Goal: Obtain resource: Obtain resource

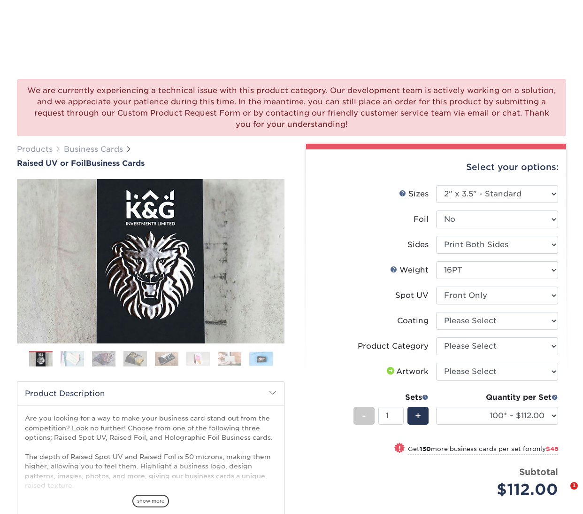
select select "2.00x3.50"
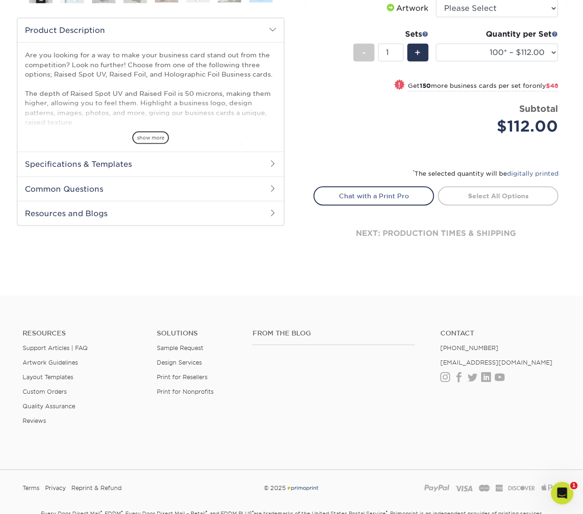
scroll to position [418, 0]
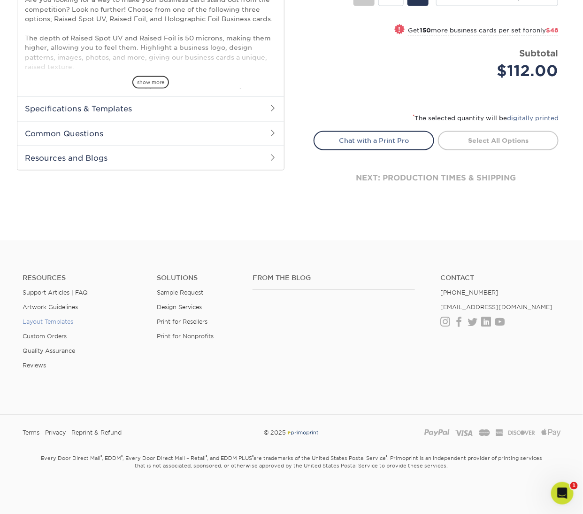
click at [56, 320] on link "Layout Templates" at bounding box center [48, 321] width 51 height 7
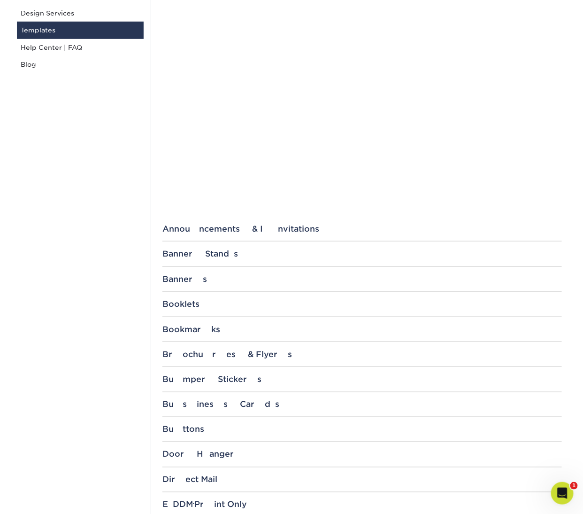
scroll to position [247, 0]
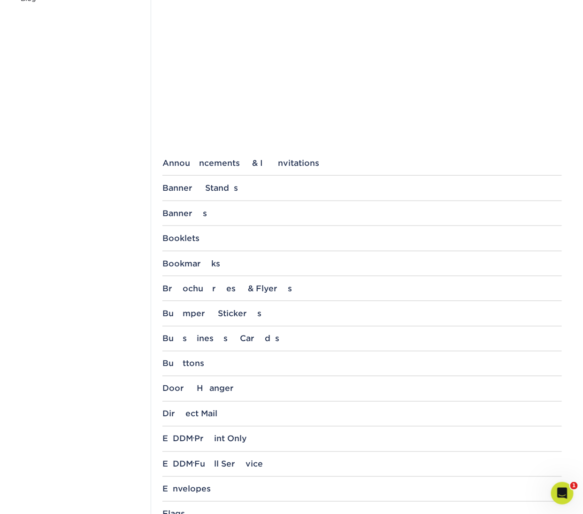
click at [198, 416] on div "Direct Mail 4.25" x 5.5" 4.25" x 6" 4" x 6" 4" x 9" 5" x 7" 6" x 8" 6" x 9" 6.5…" at bounding box center [361, 417] width 399 height 17
click at [181, 402] on div "File Templates Using Primoprint "Certified Templates" ensures proper, speedy, a…" at bounding box center [362, 445] width 422 height 1182
click at [181, 409] on div "Direct Mail" at bounding box center [361, 413] width 399 height 9
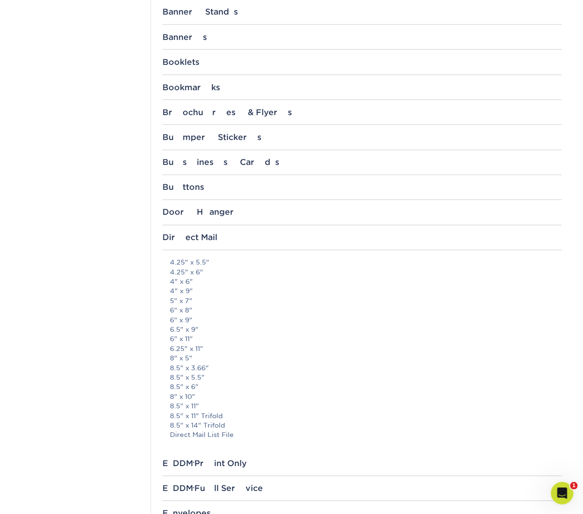
scroll to position [497, 0]
